Goal: Task Accomplishment & Management: Use online tool/utility

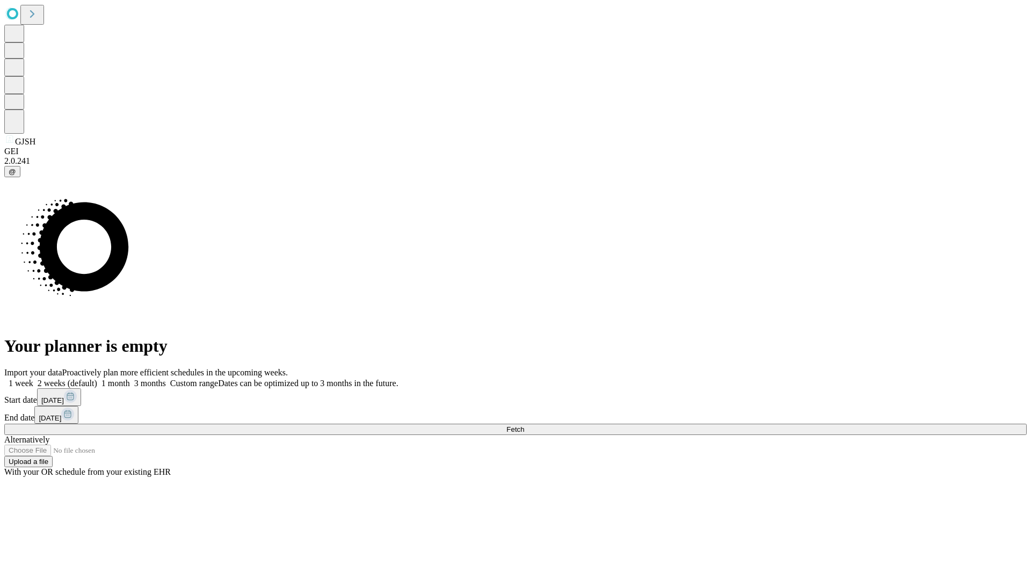
click at [524, 425] on span "Fetch" at bounding box center [516, 429] width 18 height 8
